Goal: Navigation & Orientation: Find specific page/section

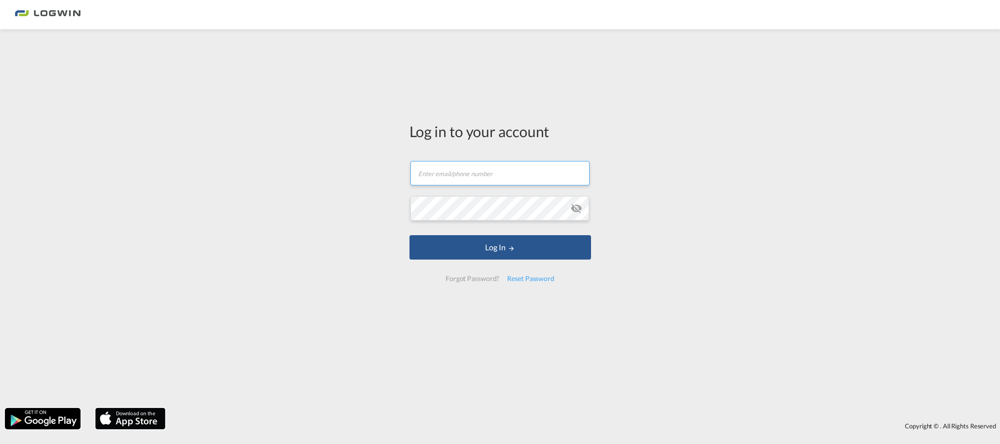
click at [453, 174] on input "text" at bounding box center [499, 173] width 179 height 24
type input "P"
type input "[PERSON_NAME][EMAIL_ADDRESS][PERSON_NAME][DOMAIN_NAME]"
click at [527, 243] on button "Log In" at bounding box center [500, 247] width 182 height 24
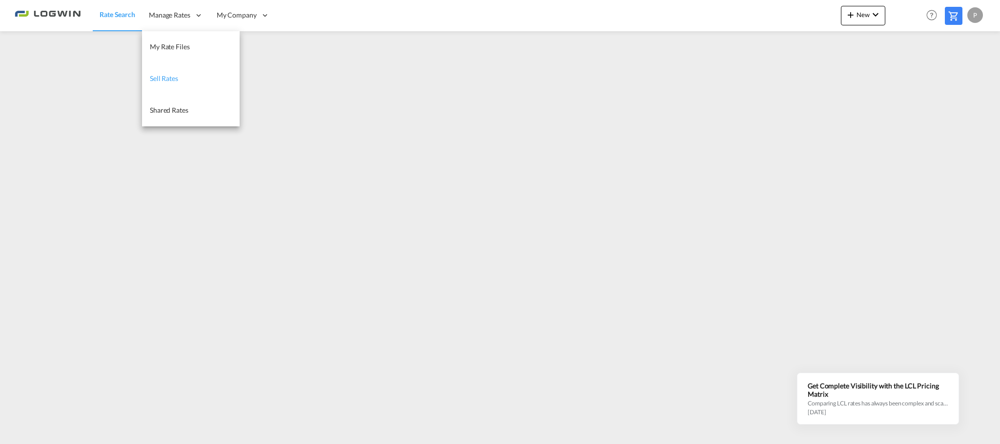
click at [170, 77] on span "Sell Rates" at bounding box center [164, 78] width 28 height 8
click at [188, 16] on span "Manage Rates" at bounding box center [168, 15] width 41 height 10
click at [174, 80] on span "Sell Rates" at bounding box center [163, 78] width 28 height 8
click at [182, 22] on div "Manage Rates" at bounding box center [176, 16] width 68 height 32
click at [167, 112] on span "Shared Rates" at bounding box center [168, 110] width 39 height 8
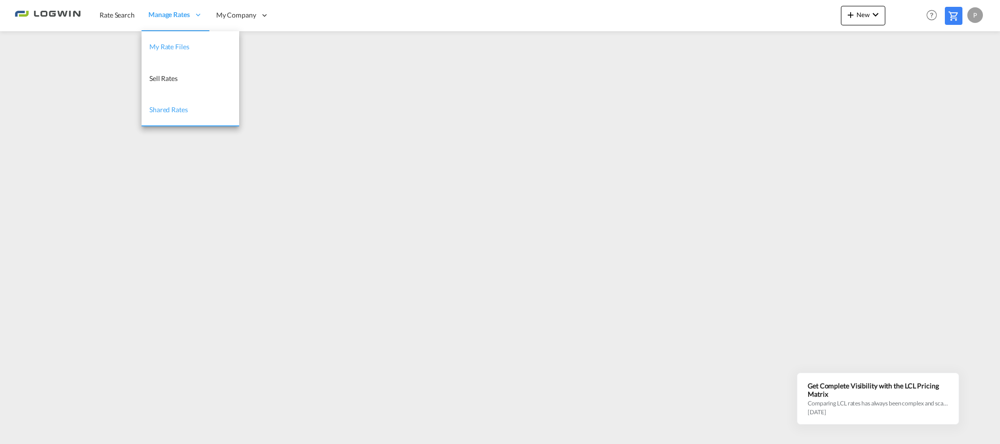
click at [178, 48] on span "My Rate Files" at bounding box center [169, 46] width 40 height 8
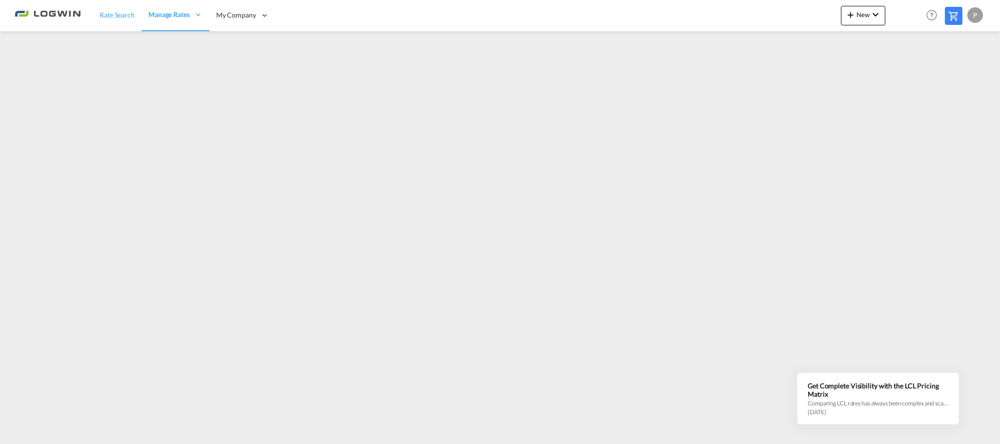
click at [123, 14] on span "Rate Search" at bounding box center [117, 15] width 35 height 8
